Goal: Information Seeking & Learning: Find specific fact

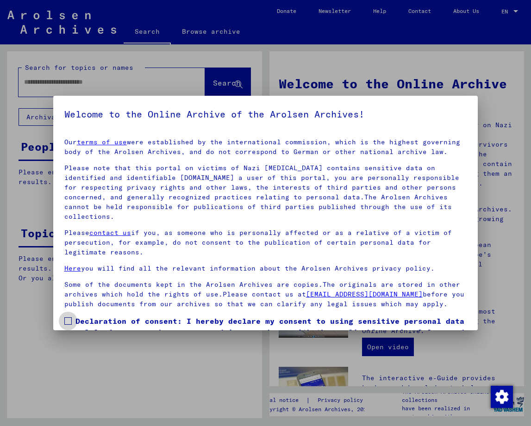
click at [65, 318] on span at bounding box center [67, 320] width 7 height 7
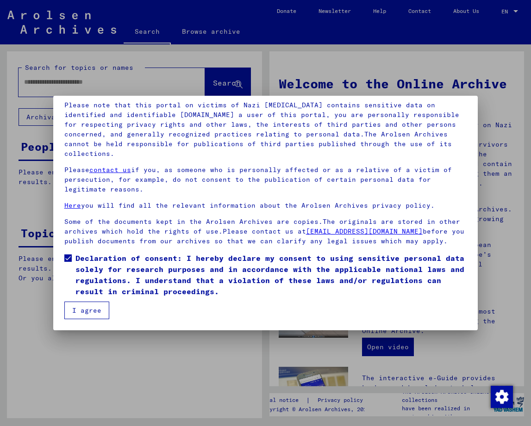
click at [72, 309] on button "I agree" at bounding box center [86, 311] width 45 height 18
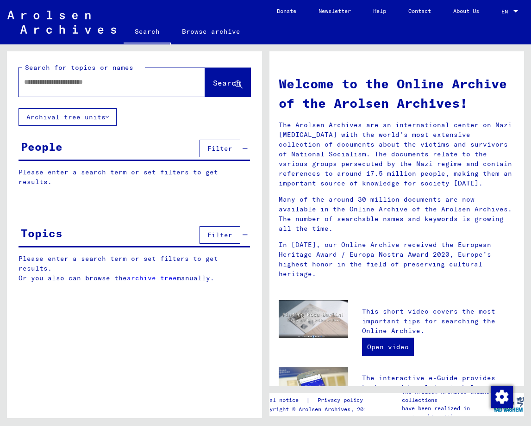
click at [117, 77] on div at bounding box center [98, 82] width 159 height 21
click at [99, 78] on input "text" at bounding box center [100, 82] width 153 height 10
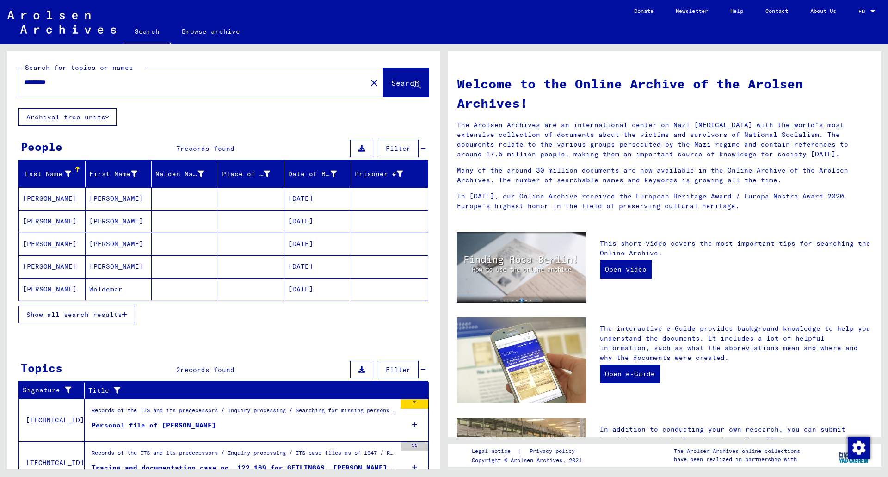
click at [91, 118] on button "Archival tree units" at bounding box center [68, 117] width 98 height 18
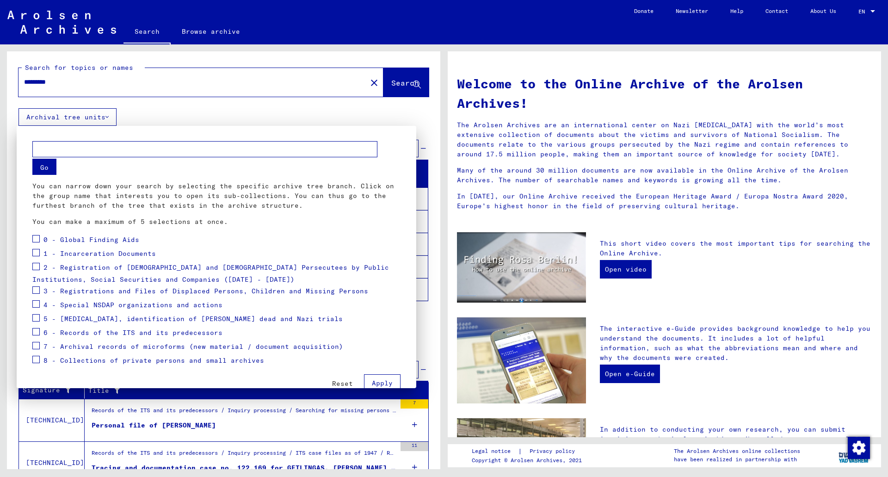
click at [114, 140] on mat-card "Go You can narrow down your search by selecting the specific archive tree branc…" at bounding box center [217, 267] width 378 height 260
click at [115, 76] on div at bounding box center [444, 238] width 888 height 477
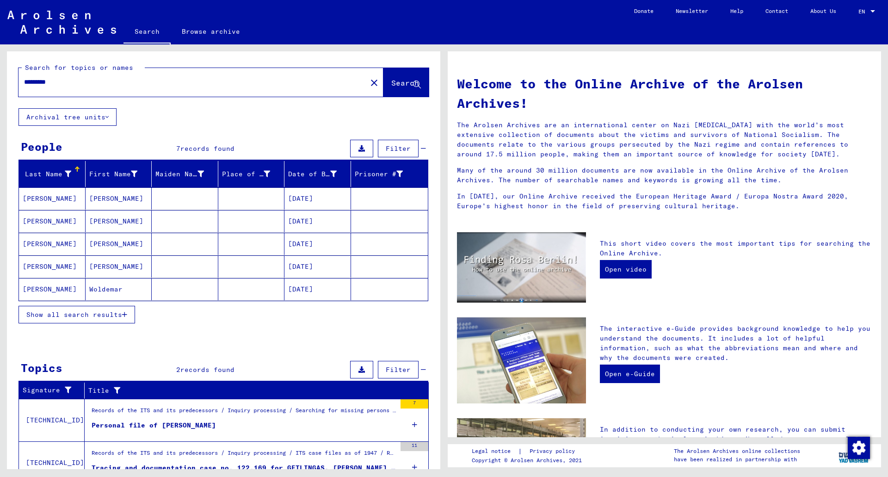
drag, startPoint x: 101, startPoint y: 83, endPoint x: 4, endPoint y: 74, distance: 98.1
click at [4, 74] on div "Search for topics or names ********* close Search Archival tree units People 7 …" at bounding box center [222, 256] width 444 height 425
type input "*******"
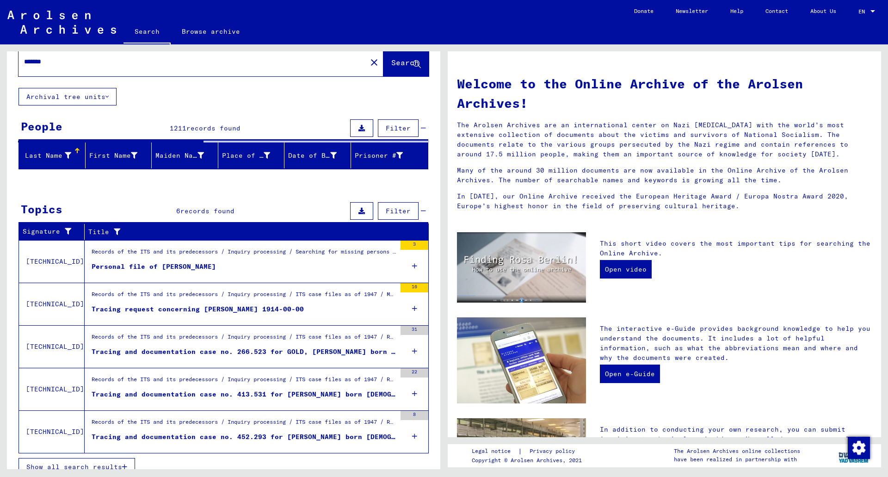
scroll to position [32, 0]
